Goal: Task Accomplishment & Management: Complete application form

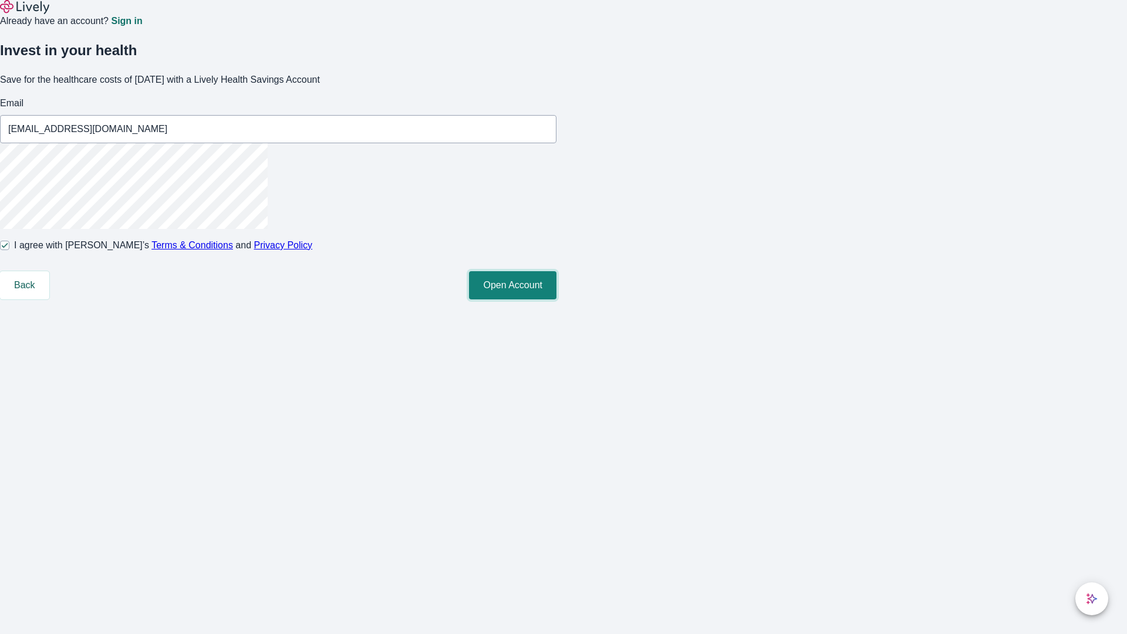
click at [557, 299] on button "Open Account" at bounding box center [512, 285] width 87 height 28
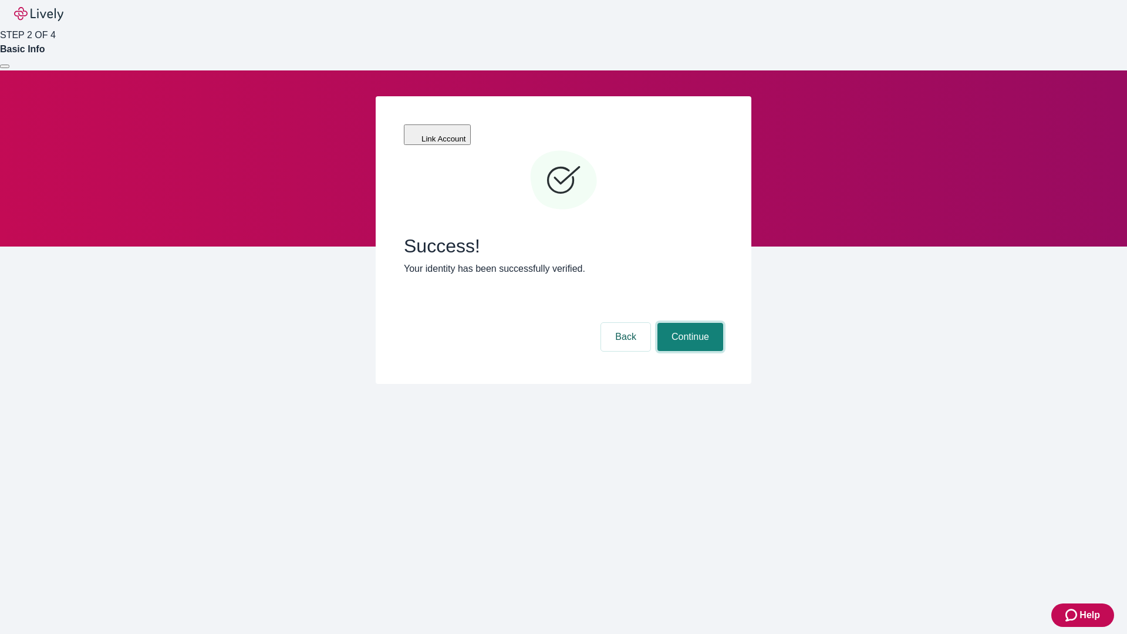
click at [689, 323] on button "Continue" at bounding box center [691, 337] width 66 height 28
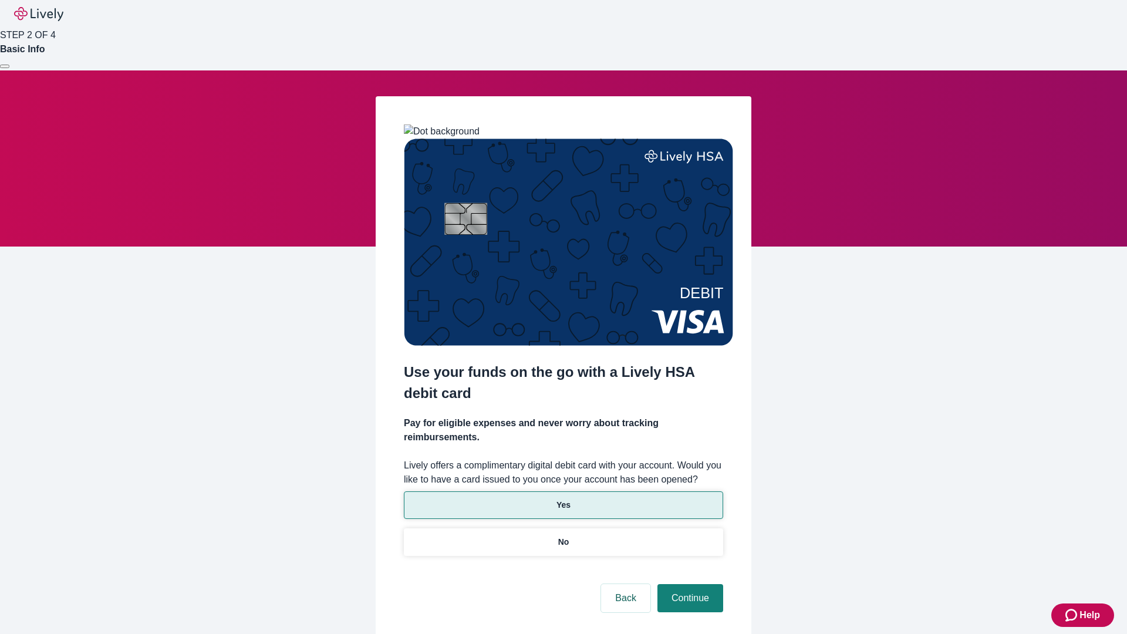
click at [563, 499] on p "Yes" at bounding box center [564, 505] width 14 height 12
click at [689, 584] on button "Continue" at bounding box center [691, 598] width 66 height 28
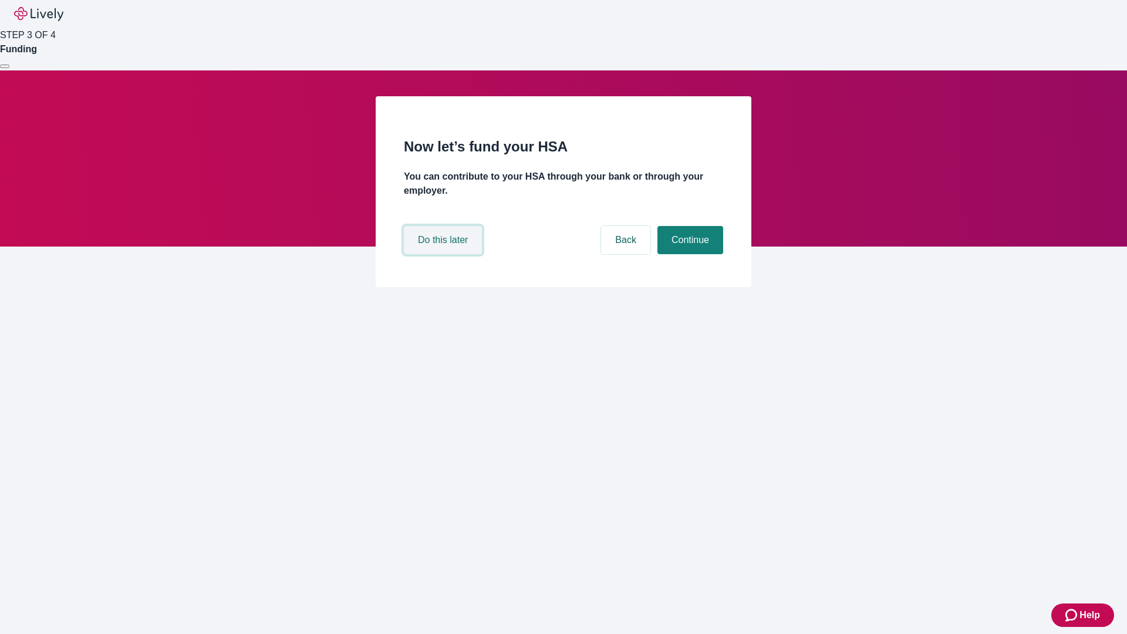
click at [445, 254] on button "Do this later" at bounding box center [443, 240] width 78 height 28
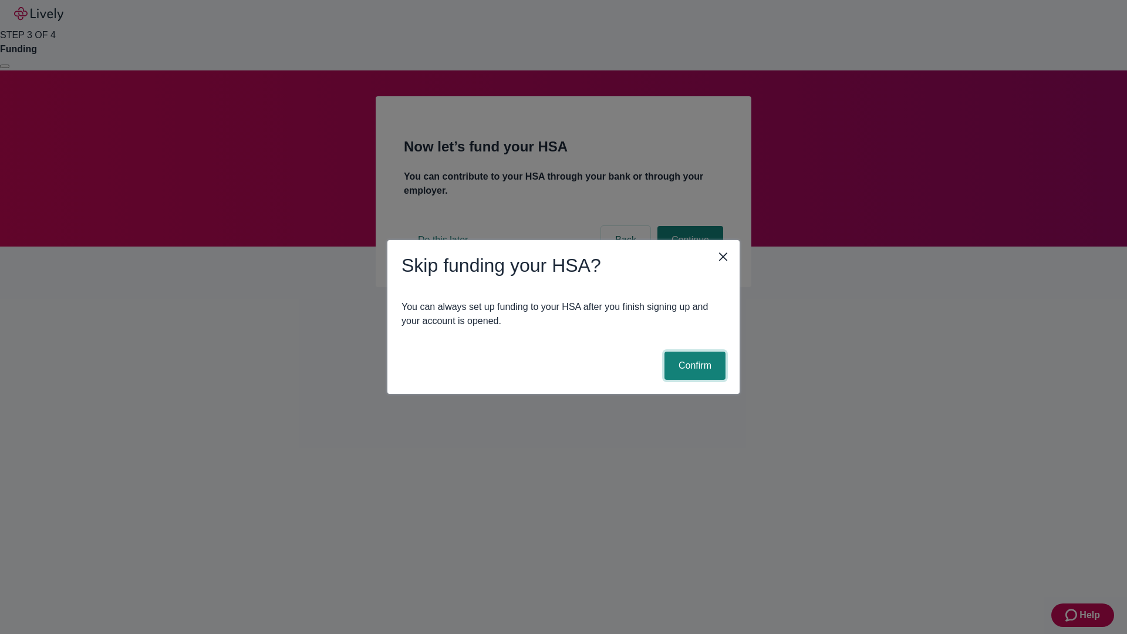
click at [693, 366] on button "Confirm" at bounding box center [695, 366] width 61 height 28
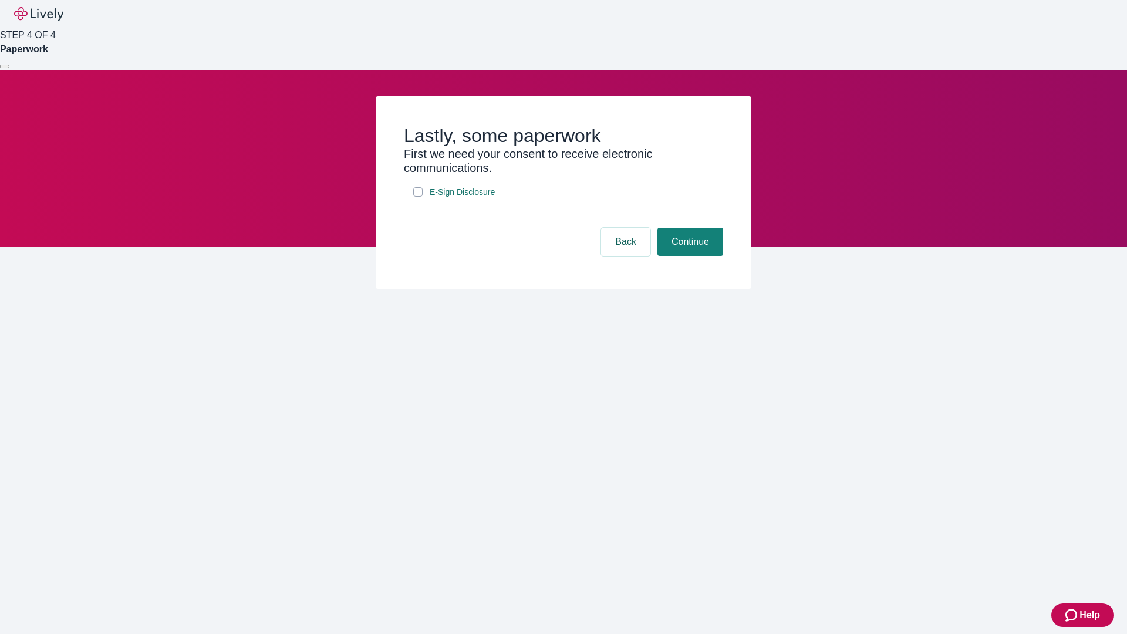
click at [418, 197] on input "E-Sign Disclosure" at bounding box center [417, 191] width 9 height 9
checkbox input "true"
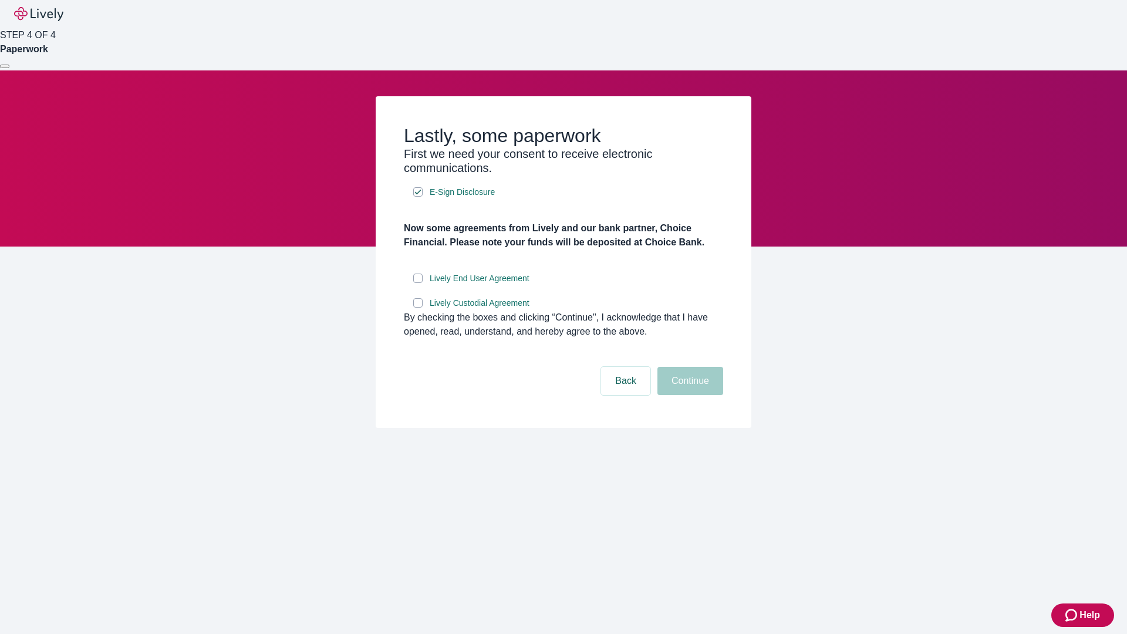
click at [418, 283] on input "Lively End User Agreement" at bounding box center [417, 278] width 9 height 9
checkbox input "true"
click at [418, 308] on input "Lively Custodial Agreement" at bounding box center [417, 302] width 9 height 9
checkbox input "true"
click at [689, 395] on button "Continue" at bounding box center [691, 381] width 66 height 28
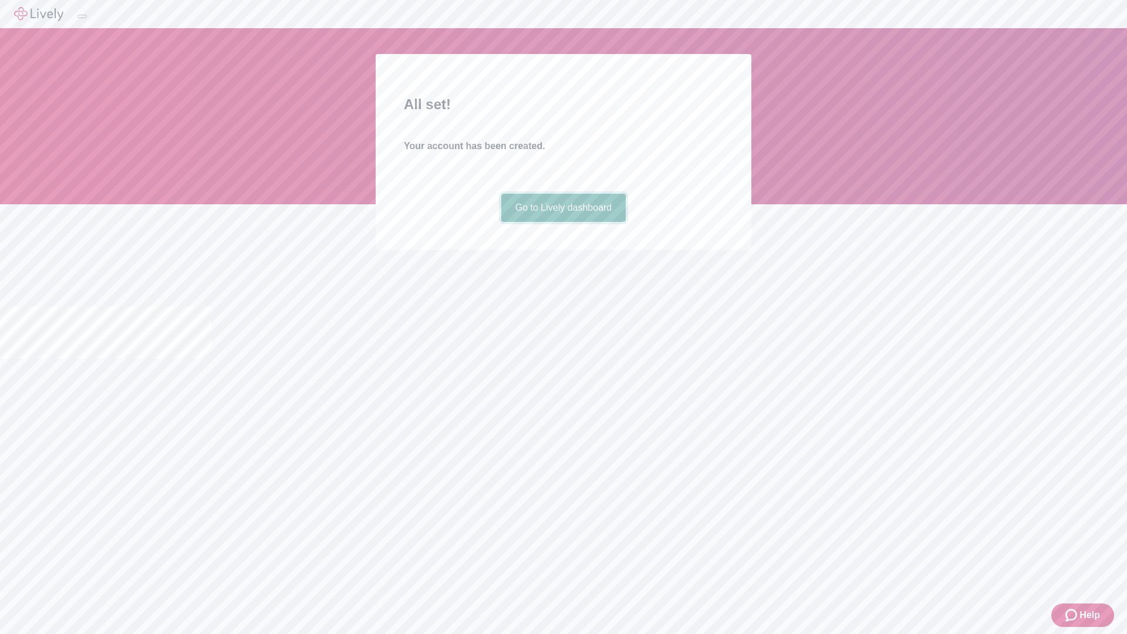
click at [563, 222] on link "Go to Lively dashboard" at bounding box center [563, 208] width 125 height 28
